Goal: Book appointment/travel/reservation

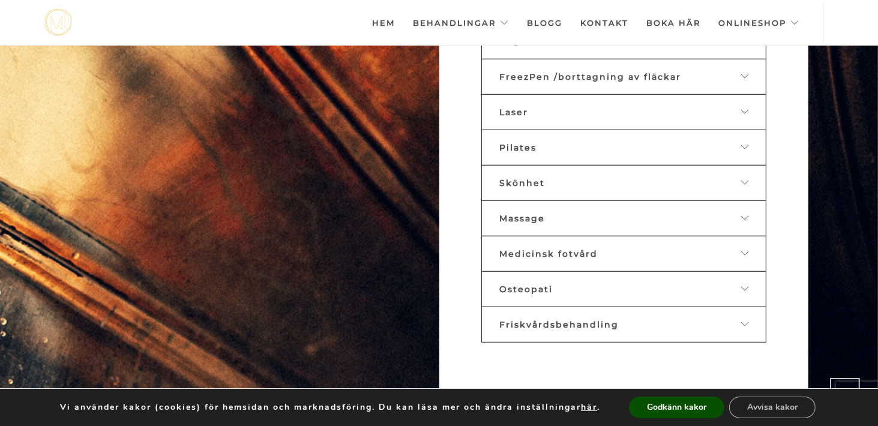
scroll to position [679, 0]
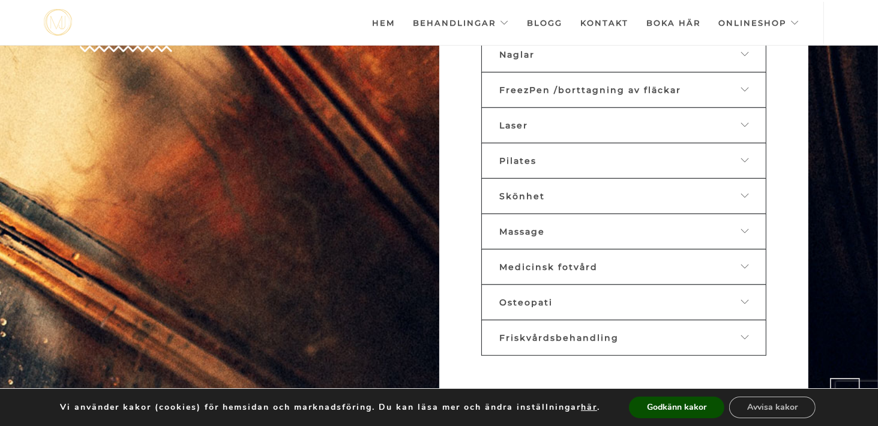
click at [670, 226] on div "Massage" at bounding box center [614, 231] width 229 height 11
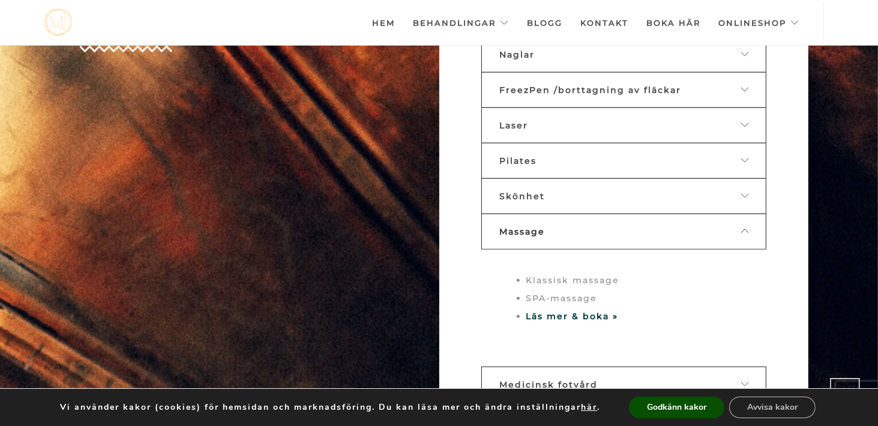
click at [568, 271] on li "Klassisk massage" at bounding box center [635, 280] width 219 height 18
click at [575, 311] on strong "Läs mer & boka »" at bounding box center [572, 316] width 92 height 11
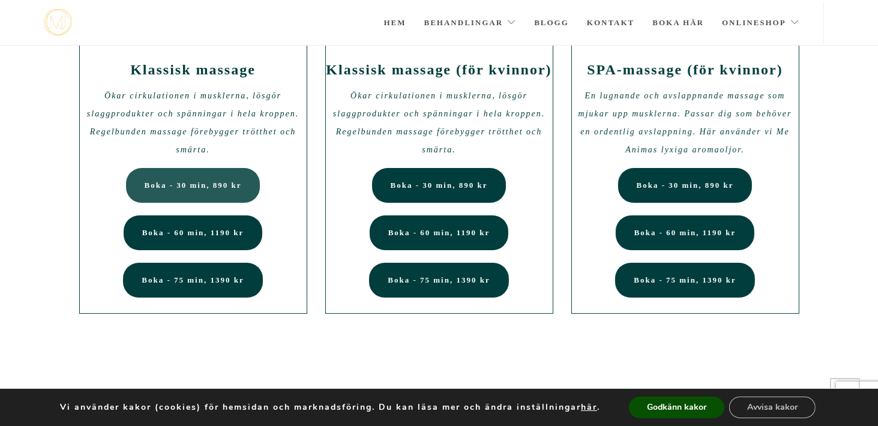
scroll to position [103, 0]
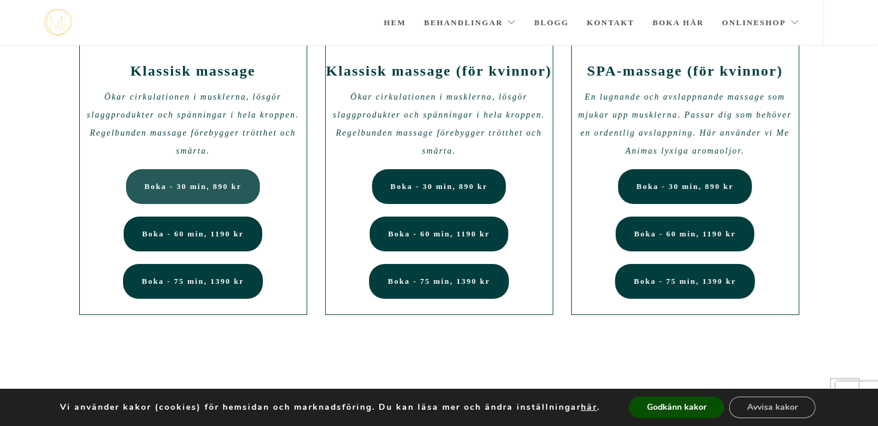
click at [194, 186] on span "Boka - 30 min, 890 kr" at bounding box center [193, 186] width 97 height 9
